Goal: Transaction & Acquisition: Purchase product/service

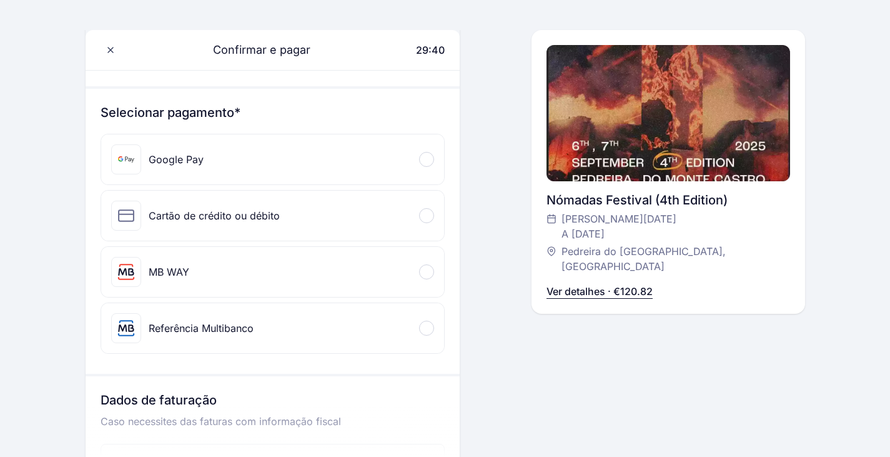
scroll to position [114, 0]
click at [430, 272] on div at bounding box center [426, 270] width 15 height 15
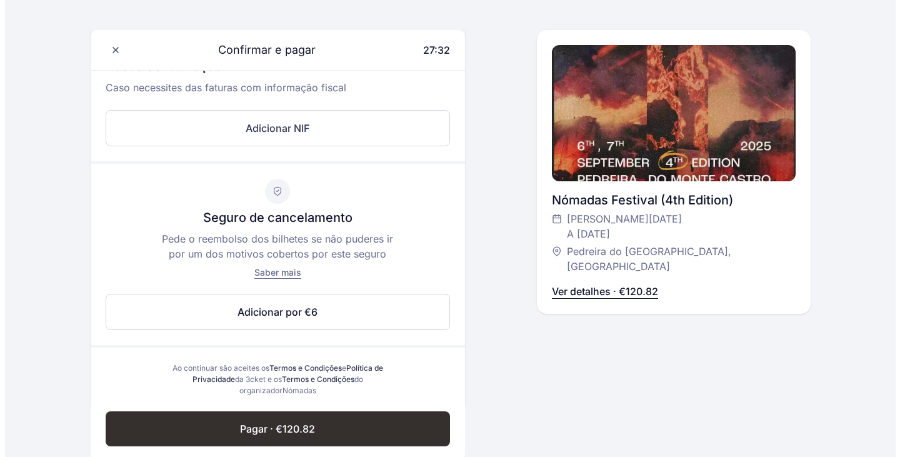
scroll to position [536, 0]
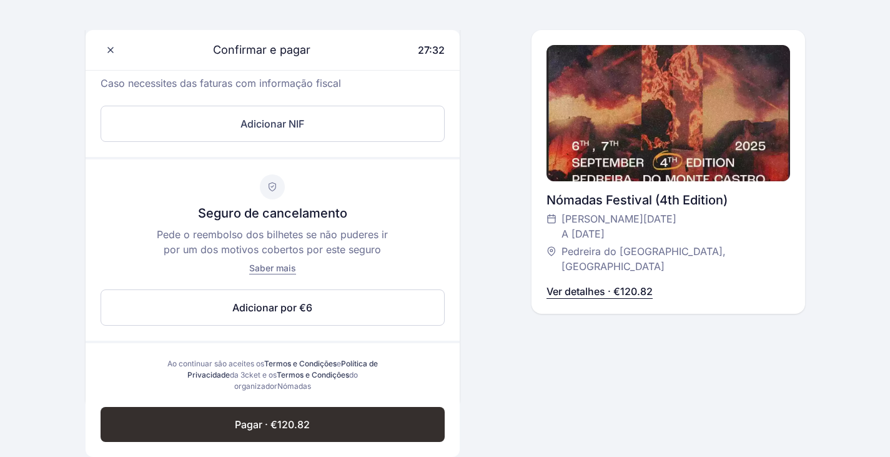
click at [144, 124] on button "Adicionar NIF" at bounding box center [273, 124] width 344 height 36
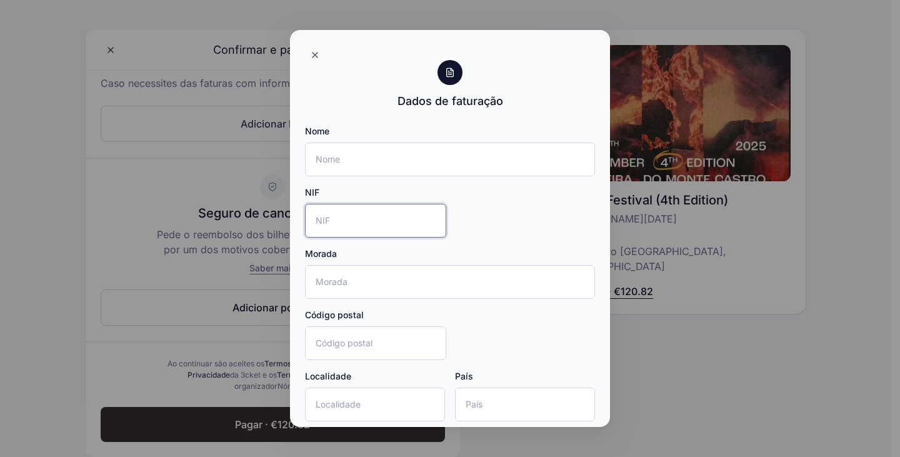
click at [334, 224] on input "NIF" at bounding box center [375, 221] width 141 height 34
type input "218235526"
click at [498, 236] on div "Nome NIF 218235526 Morada Código postal Localidade País" at bounding box center [450, 278] width 290 height 306
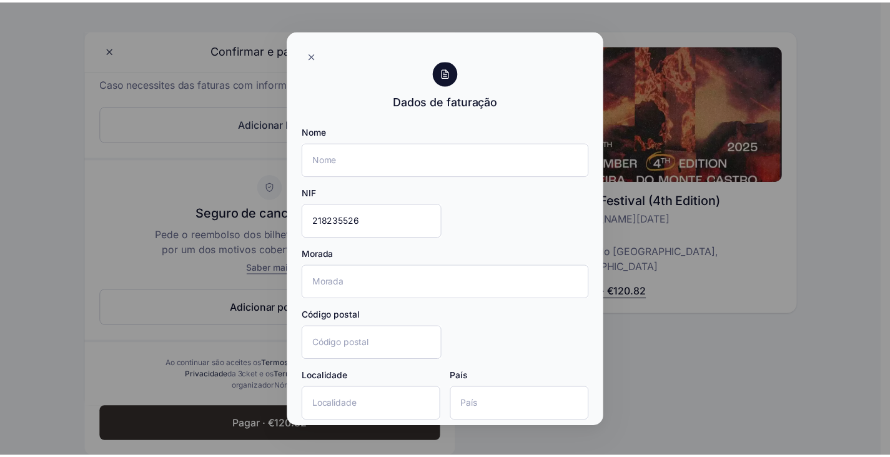
scroll to position [62, 0]
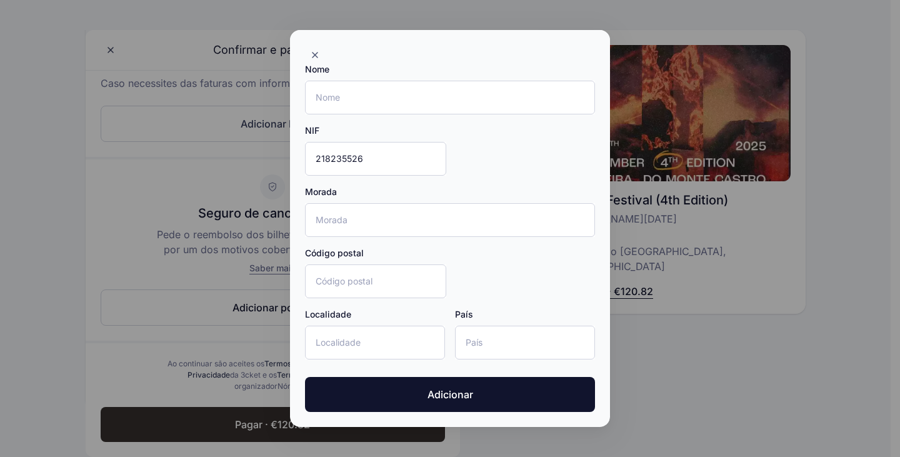
click at [516, 392] on button "Adicionar" at bounding box center [450, 394] width 290 height 35
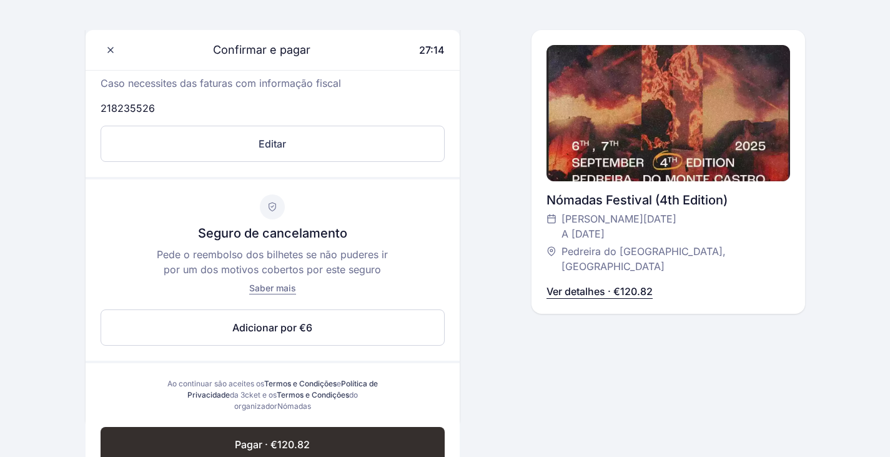
click at [397, 430] on button "Pagar · €120.82" at bounding box center [273, 444] width 344 height 35
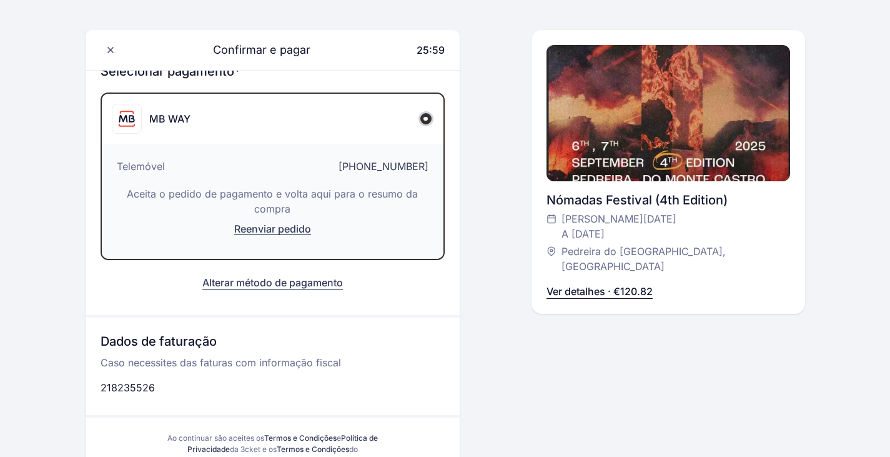
scroll to position [152, 0]
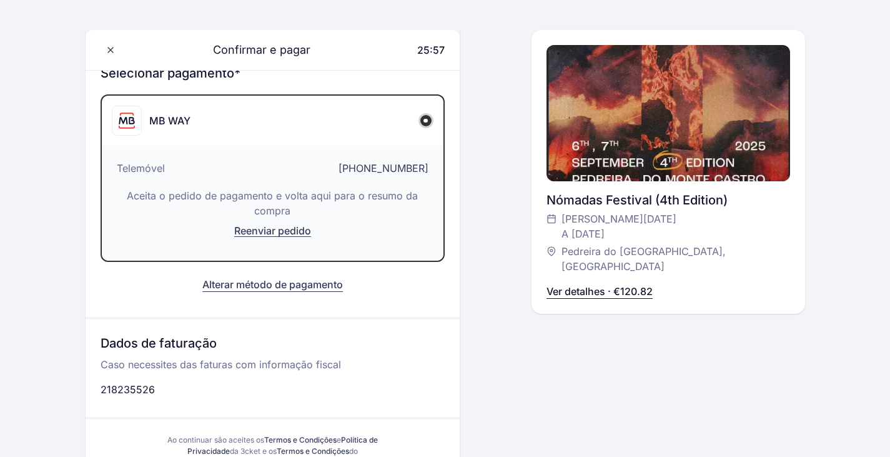
click at [403, 179] on div "Telemóvel [PHONE_NUMBER]" at bounding box center [273, 172] width 312 height 22
click at [415, 141] on div "MB WAY" at bounding box center [273, 121] width 342 height 50
click at [632, 284] on p "Ver detalhes · €120.82" at bounding box center [600, 291] width 106 height 15
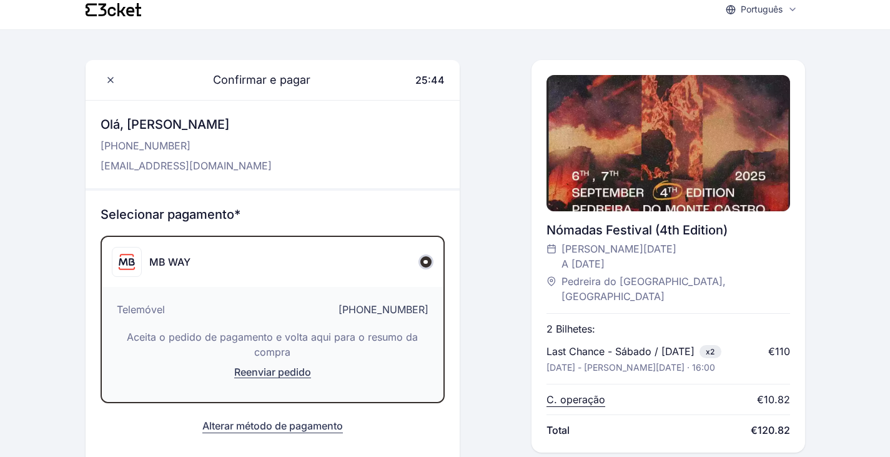
scroll to position [0, 0]
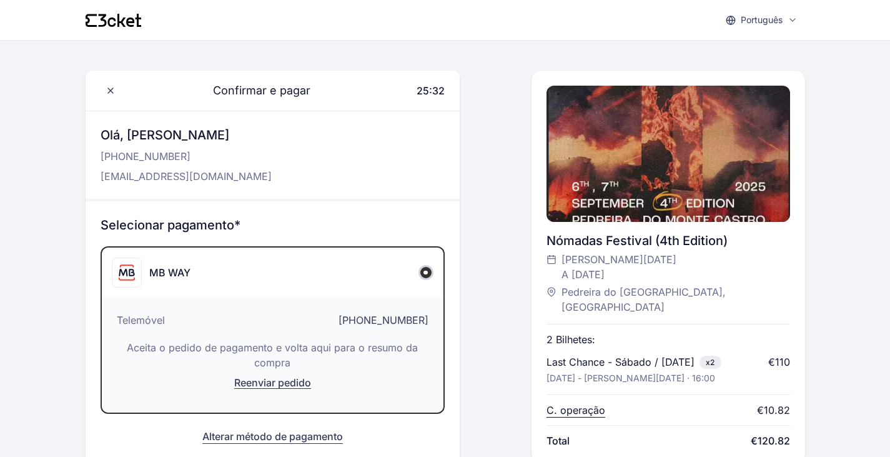
click at [355, 345] on p "Aceita o pedido de pagamento e volta aqui para o resumo da compra" at bounding box center [273, 355] width 312 height 30
click at [395, 321] on span "[PHONE_NUMBER]" at bounding box center [384, 319] width 90 height 15
click at [15, 240] on div "Português English Português Català Español Français Confirmar e pagar 23:51 Olá…" at bounding box center [445, 382] width 890 height 765
